Goal: Task Accomplishment & Management: Manage account settings

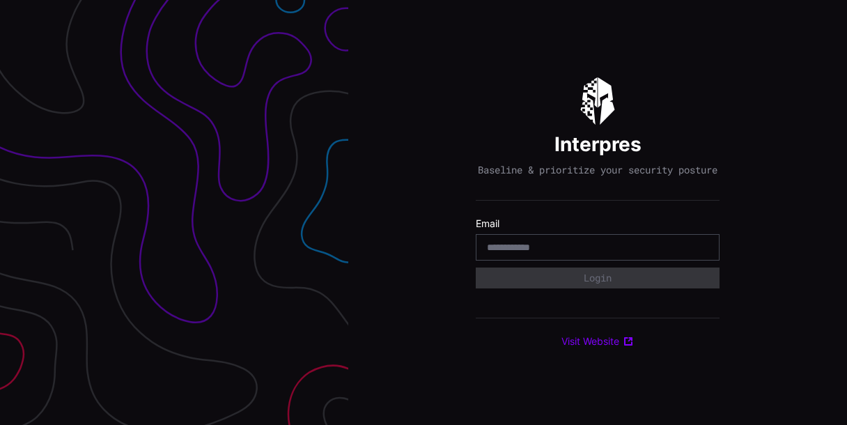
click at [519, 251] on input "email" at bounding box center [597, 247] width 221 height 13
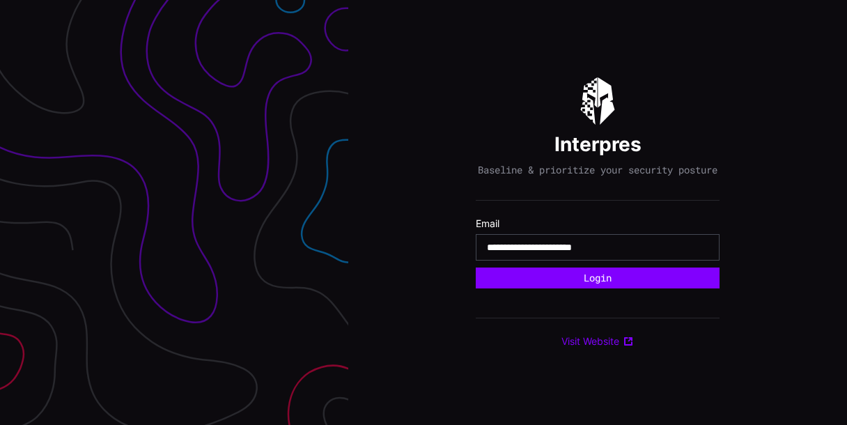
type input "**********"
click at [476, 267] on button "Login" at bounding box center [598, 277] width 244 height 21
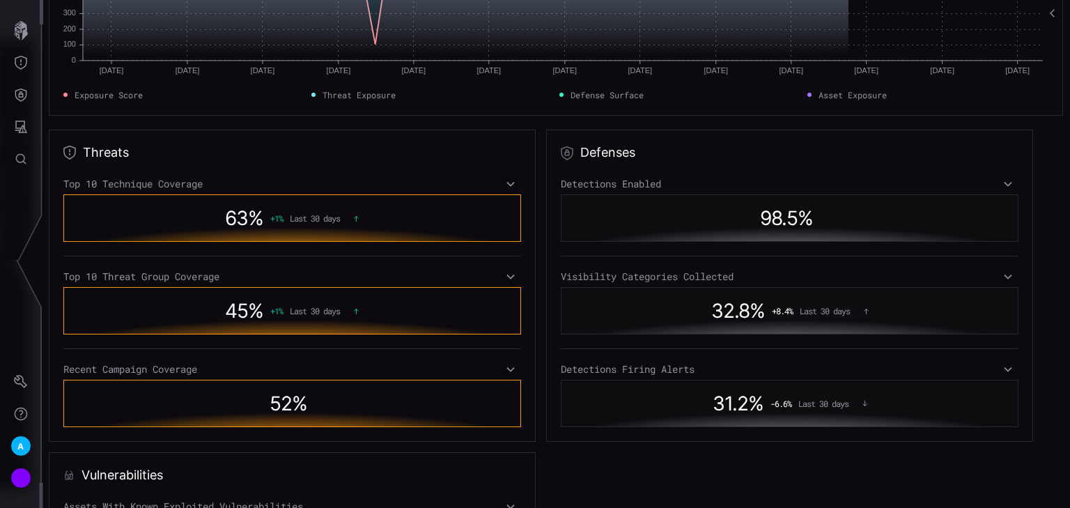
scroll to position [279, 0]
